Goal: Task Accomplishment & Management: Use online tool/utility

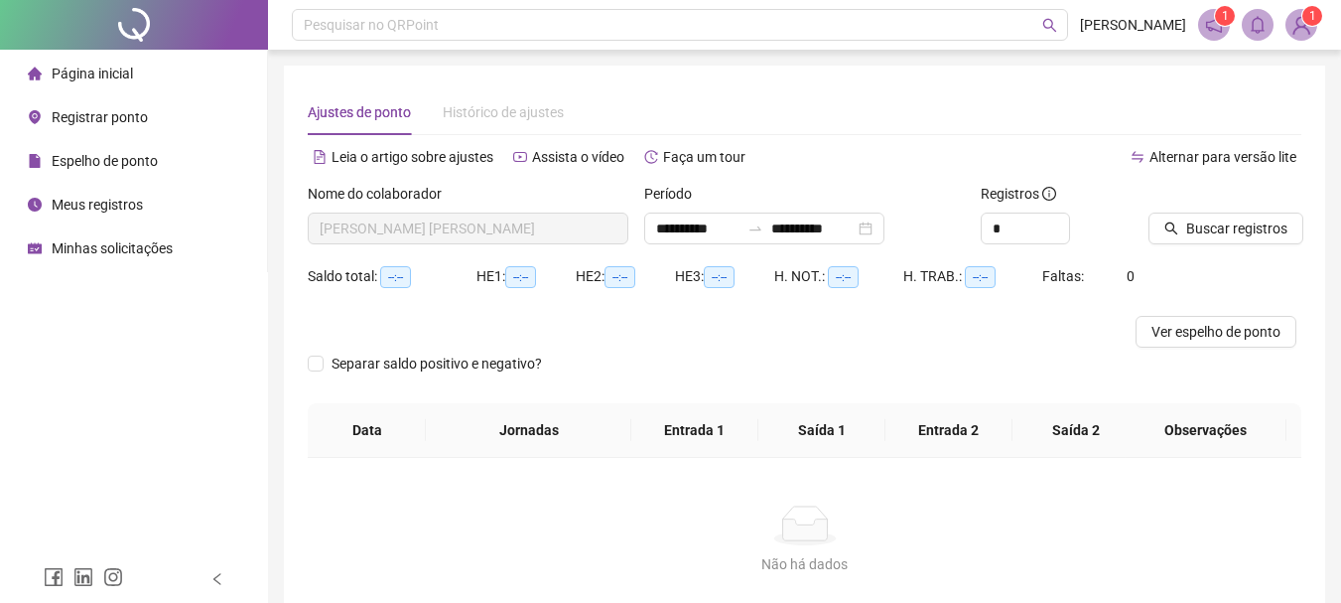
type input "**********"
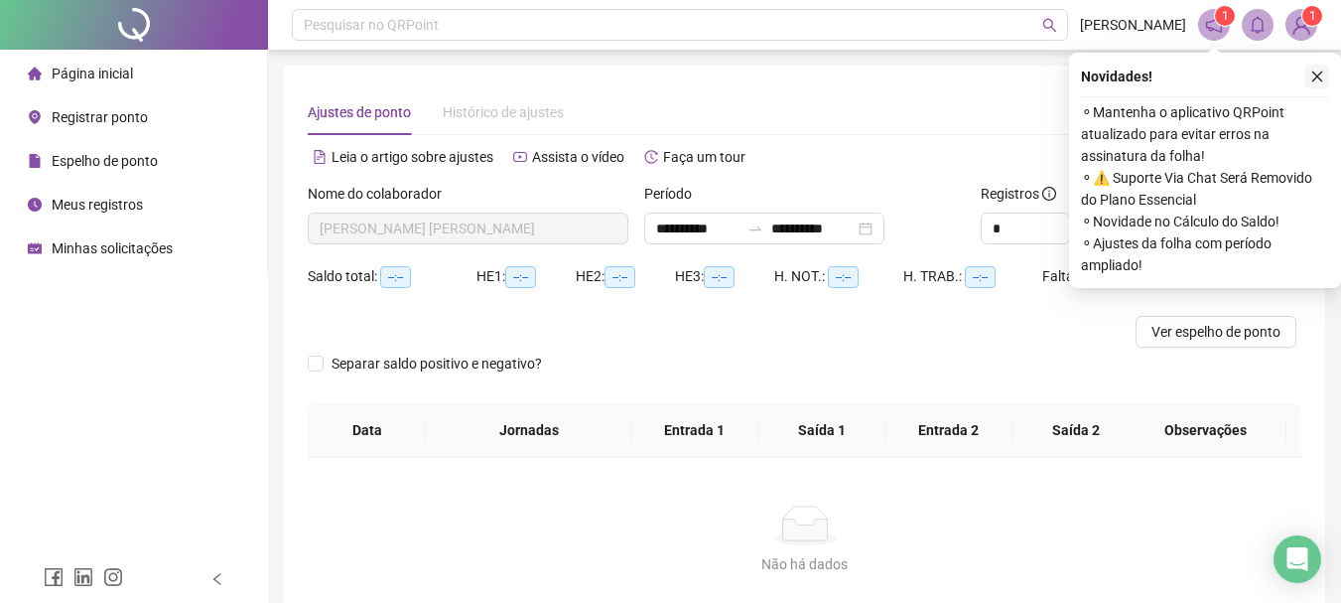
click at [1310, 82] on button "button" at bounding box center [1317, 77] width 24 height 24
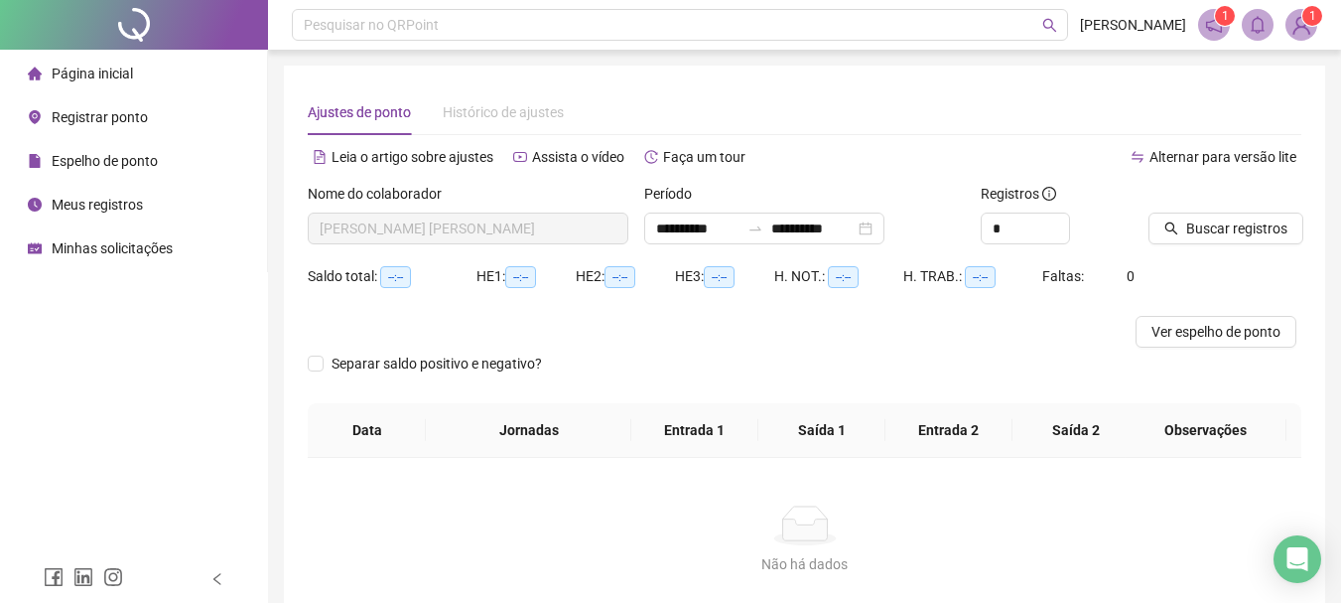
click at [116, 112] on span "Registrar ponto" at bounding box center [100, 117] width 96 height 16
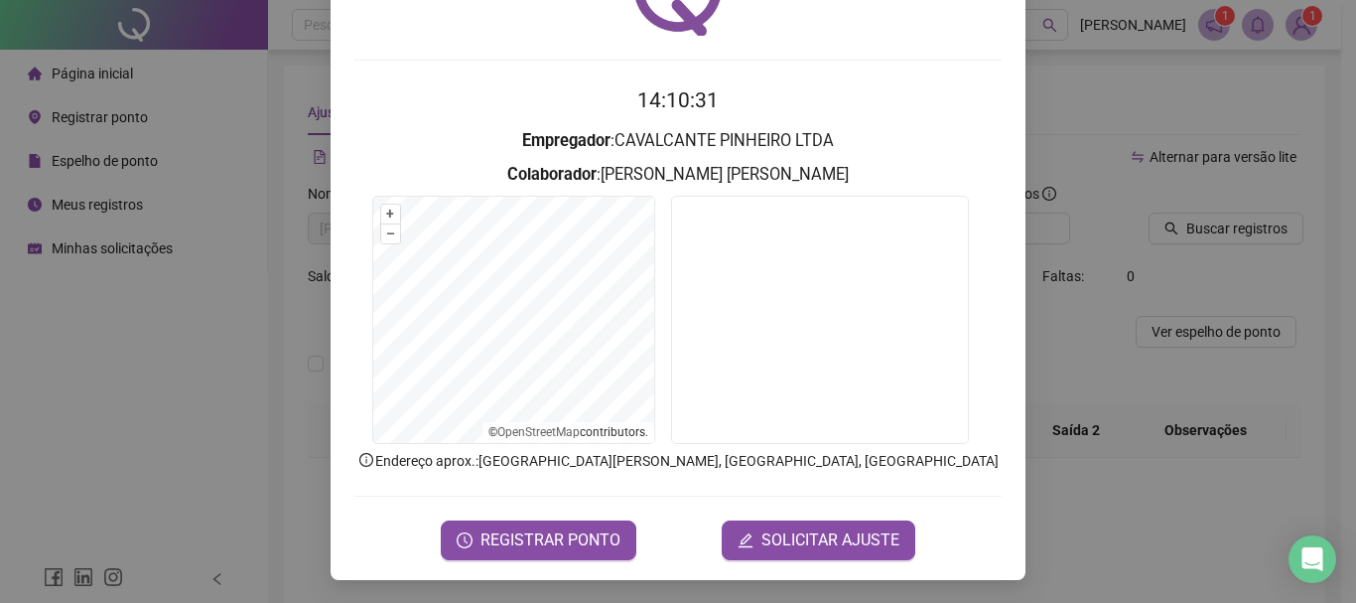
scroll to position [129, 0]
click at [517, 545] on span "REGISTRAR PONTO" at bounding box center [550, 539] width 140 height 24
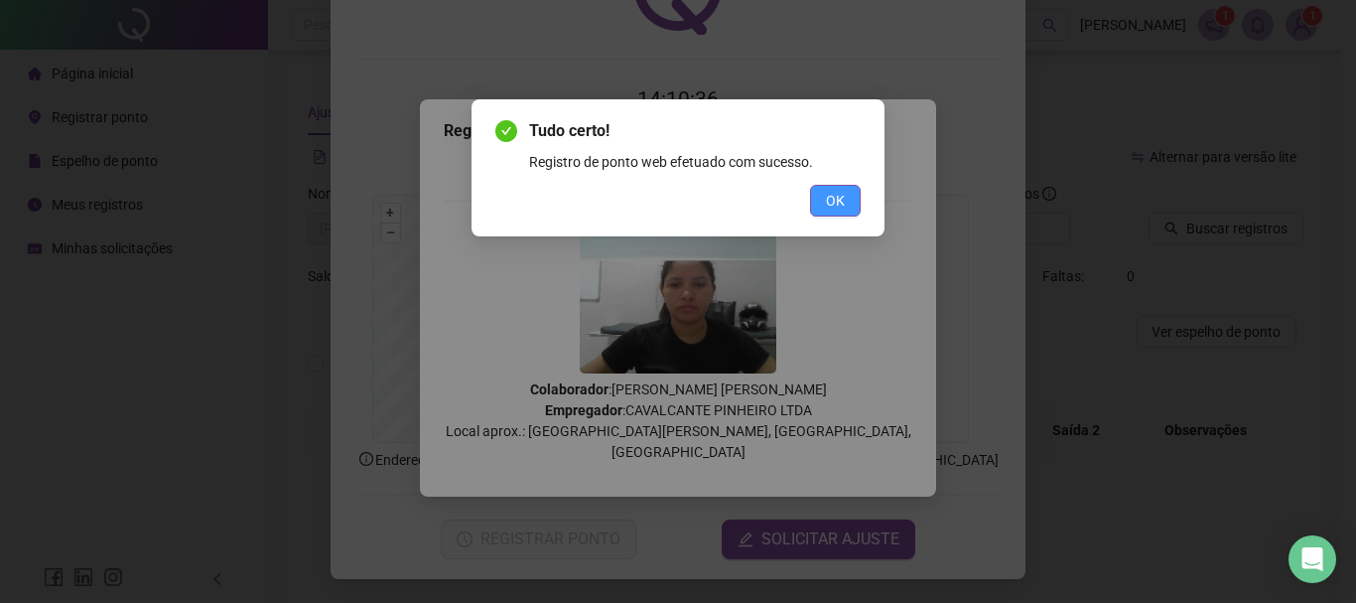
click at [842, 209] on span "OK" at bounding box center [835, 201] width 19 height 22
